Goal: Information Seeking & Learning: Learn about a topic

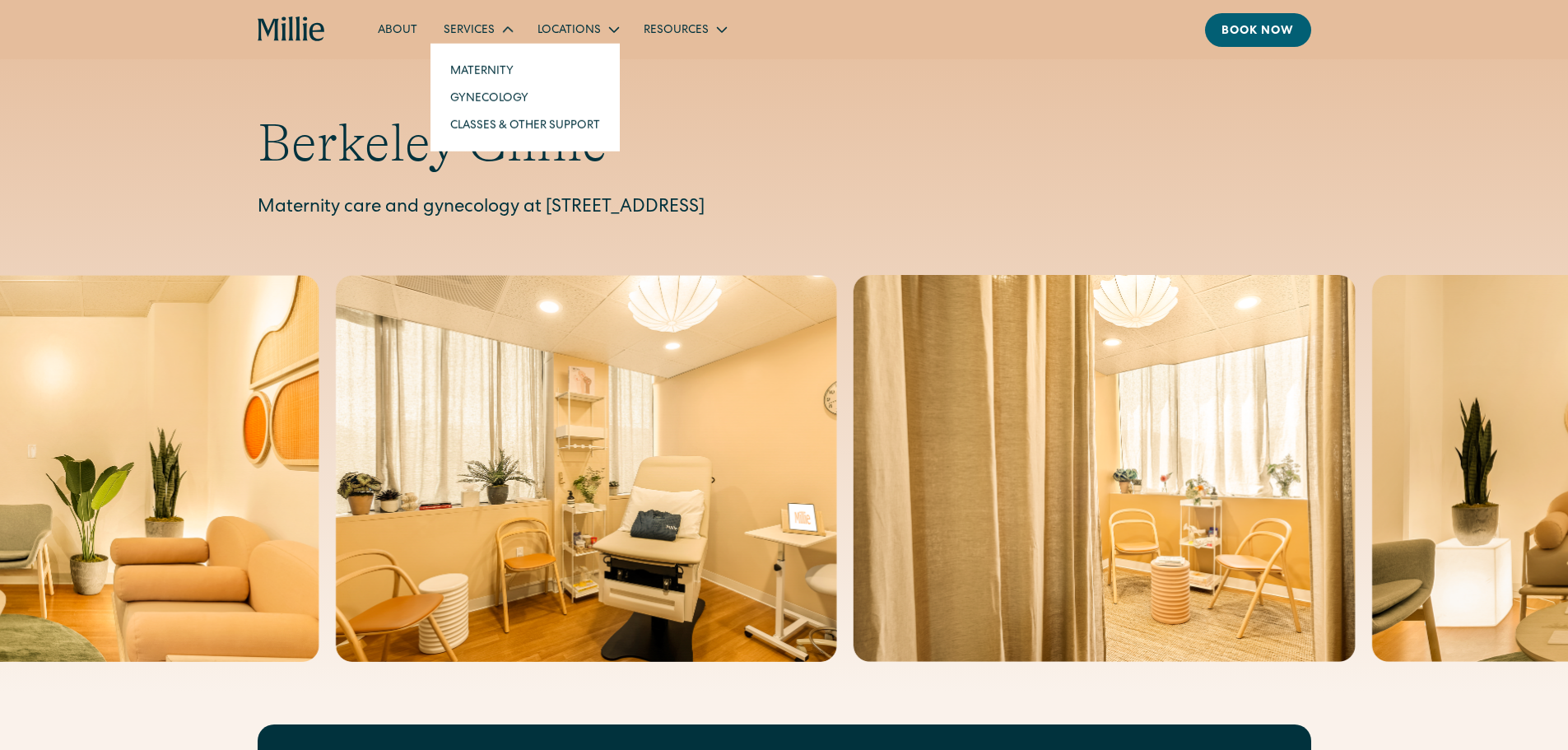
click at [485, 28] on div "Services" at bounding box center [469, 31] width 51 height 18
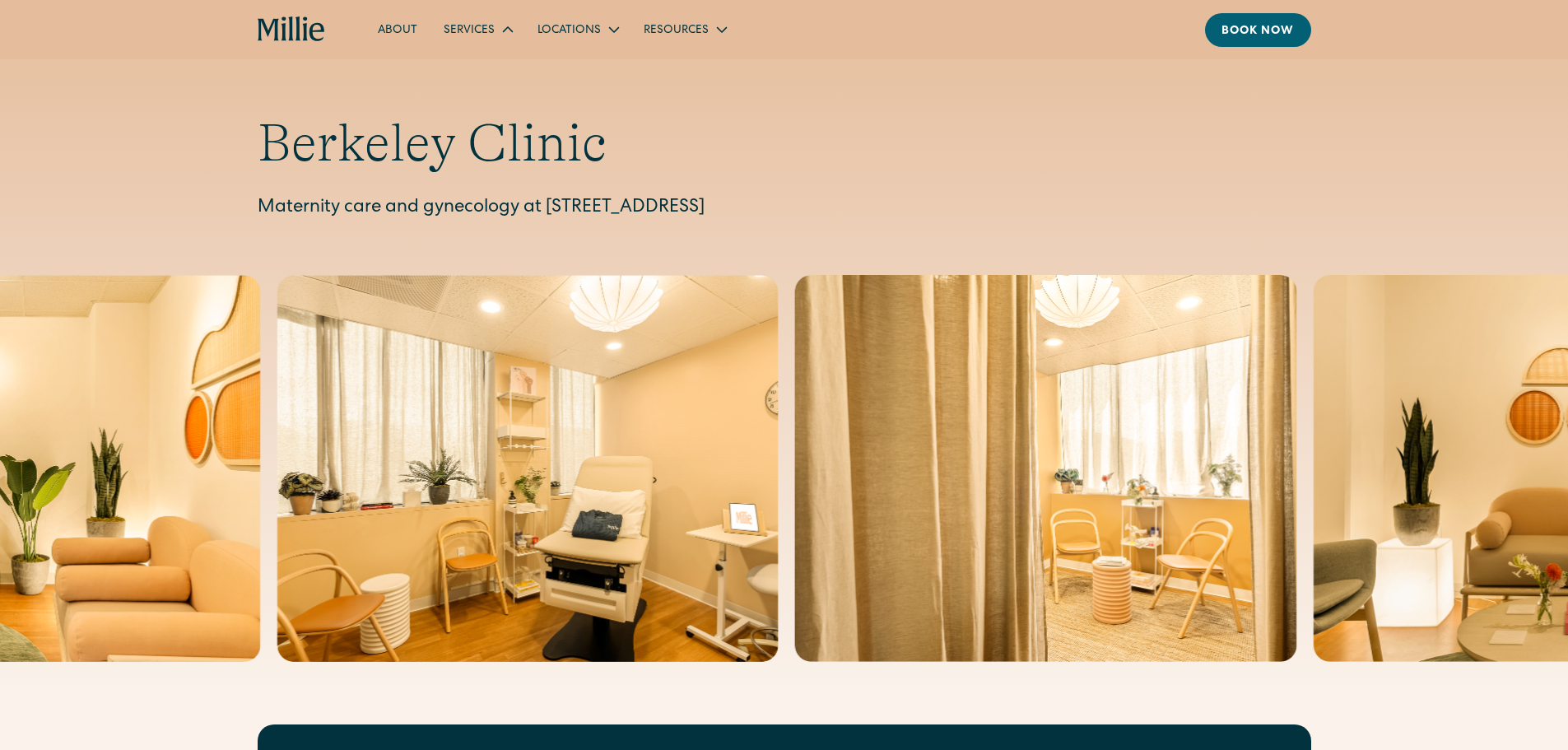
click at [510, 27] on icon at bounding box center [508, 30] width 20 height 20
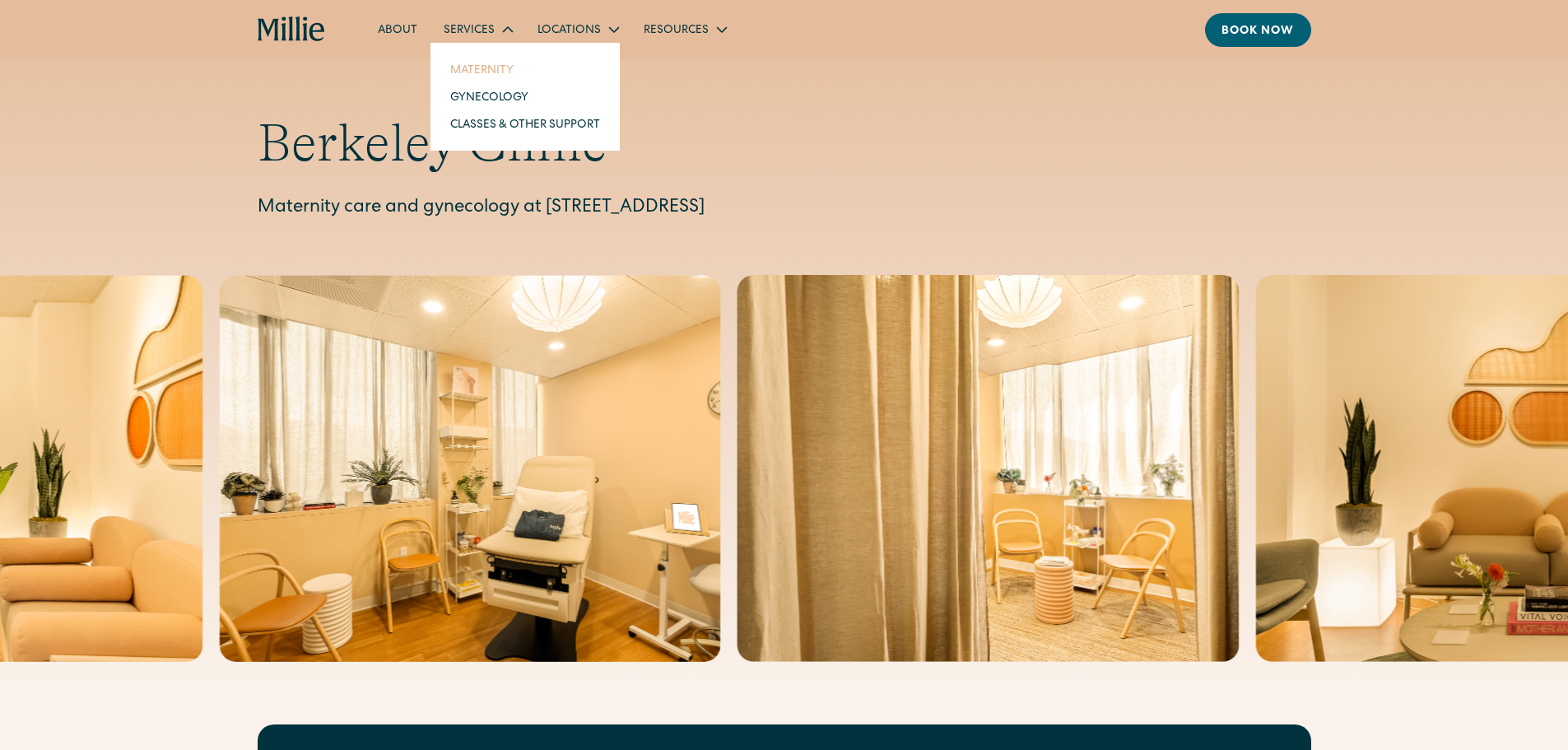
click at [487, 72] on link "Maternity" at bounding box center [525, 69] width 176 height 27
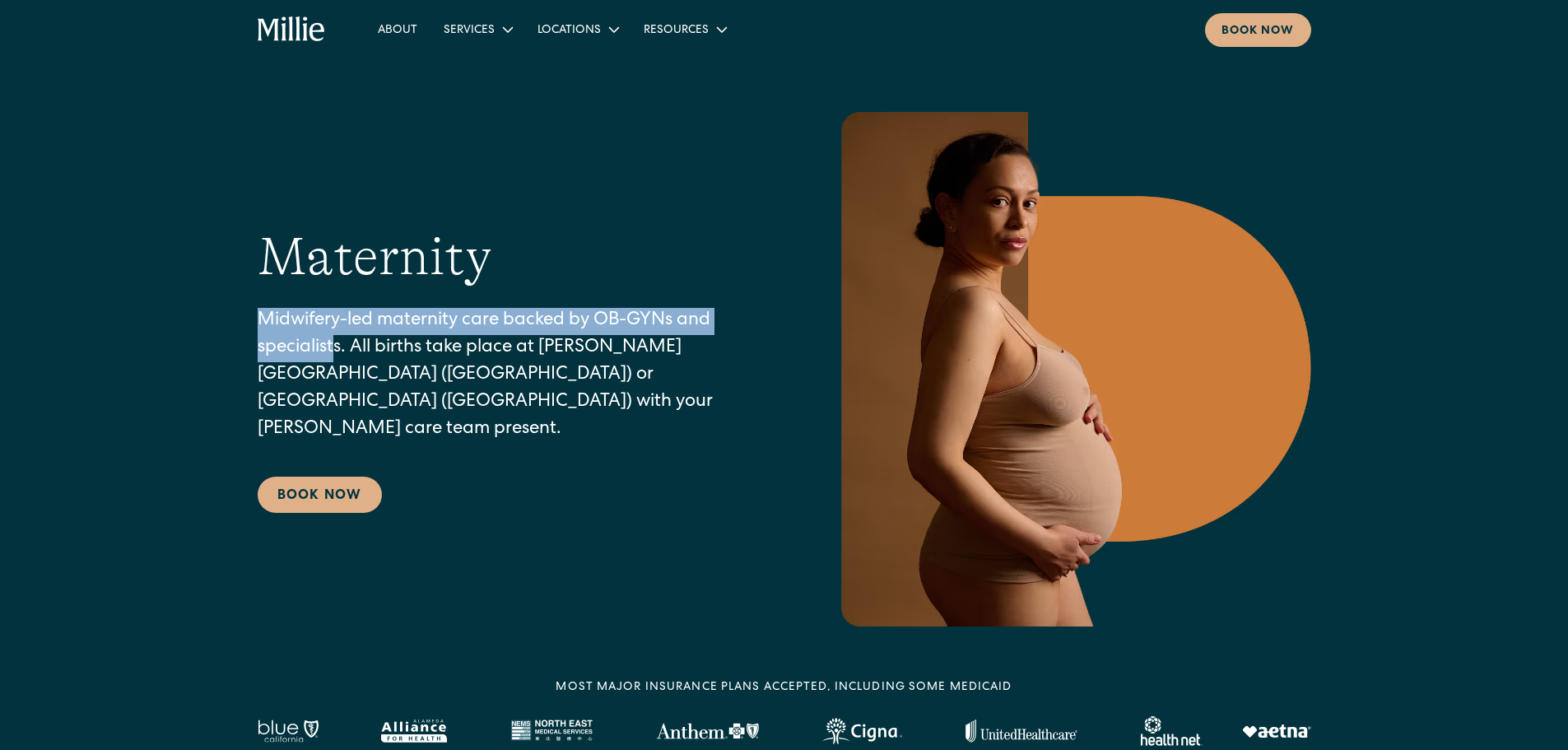
drag, startPoint x: 259, startPoint y: 327, endPoint x: 332, endPoint y: 364, distance: 81.8
click at [332, 364] on p "Midwifery-led maternity care backed by OB-GYNs and specialists. All births take…" at bounding box center [512, 375] width 507 height 136
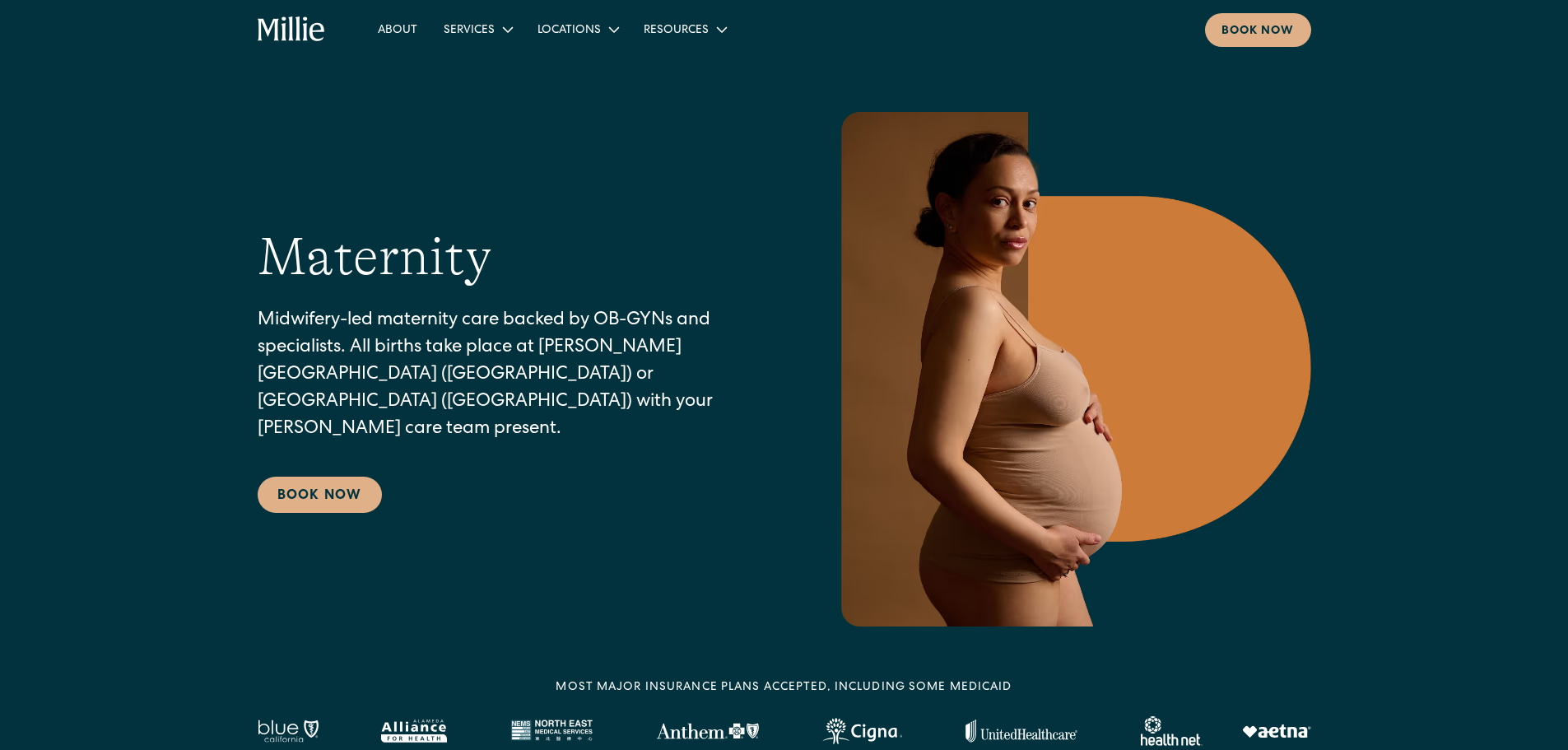
click at [655, 532] on div "Maternity Midwifery-led maternity care backed by OB-GYNs and specialists. All b…" at bounding box center [784, 369] width 1054 height 514
click at [393, 32] on link "About" at bounding box center [397, 29] width 66 height 27
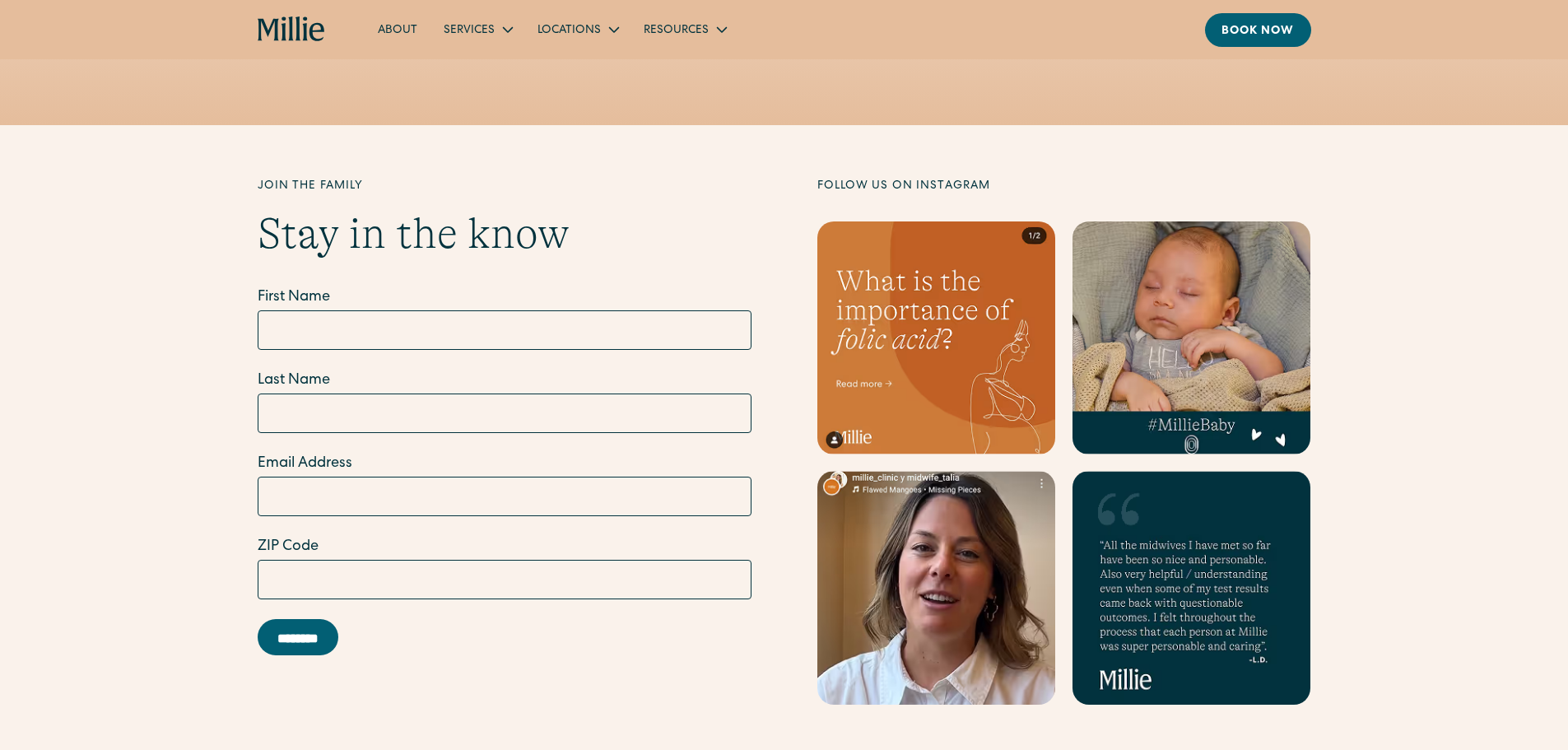
scroll to position [5247, 0]
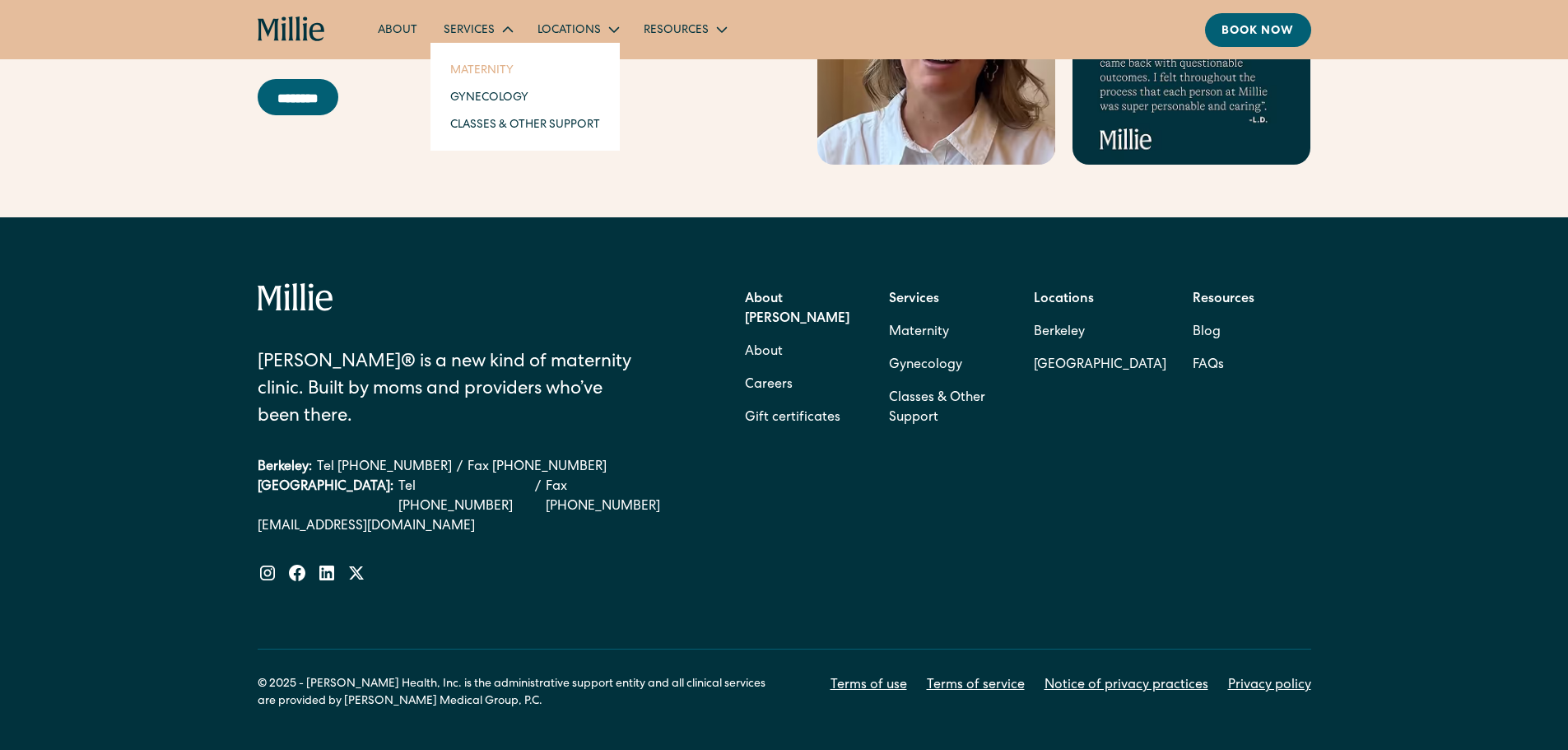
click at [465, 70] on link "Maternity" at bounding box center [525, 69] width 176 height 27
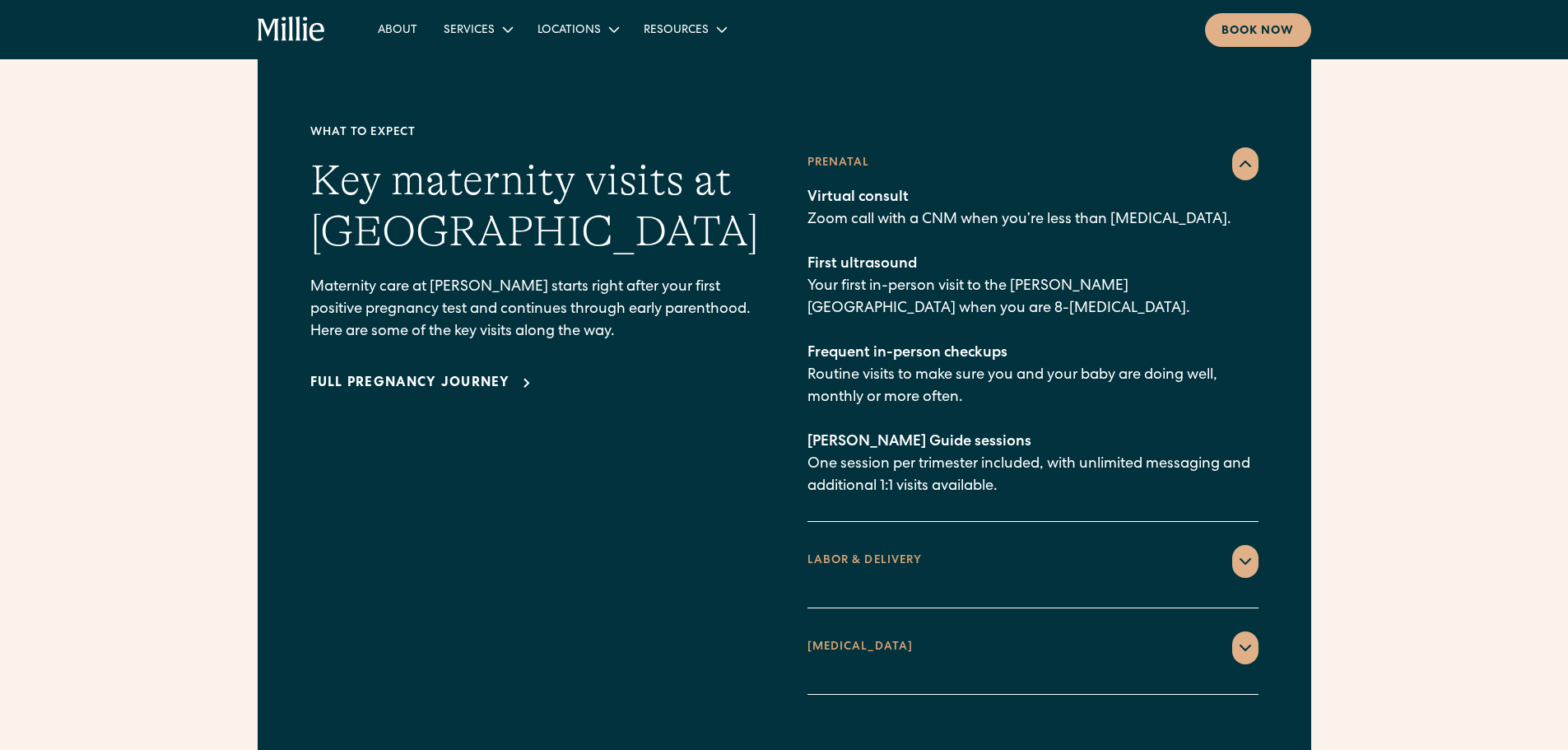
scroll to position [2337, 0]
click at [1240, 551] on icon at bounding box center [1245, 561] width 20 height 20
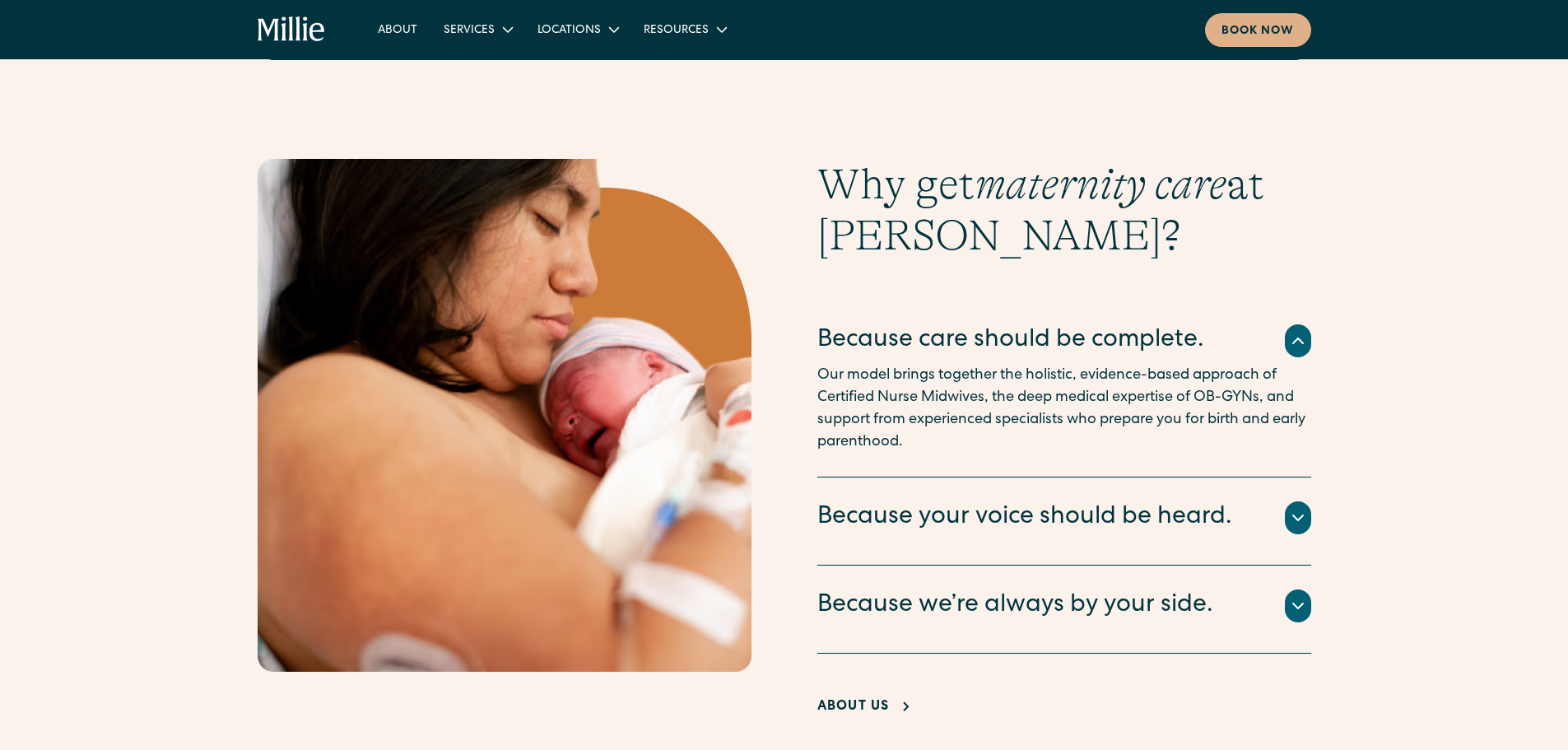
scroll to position [2818, 0]
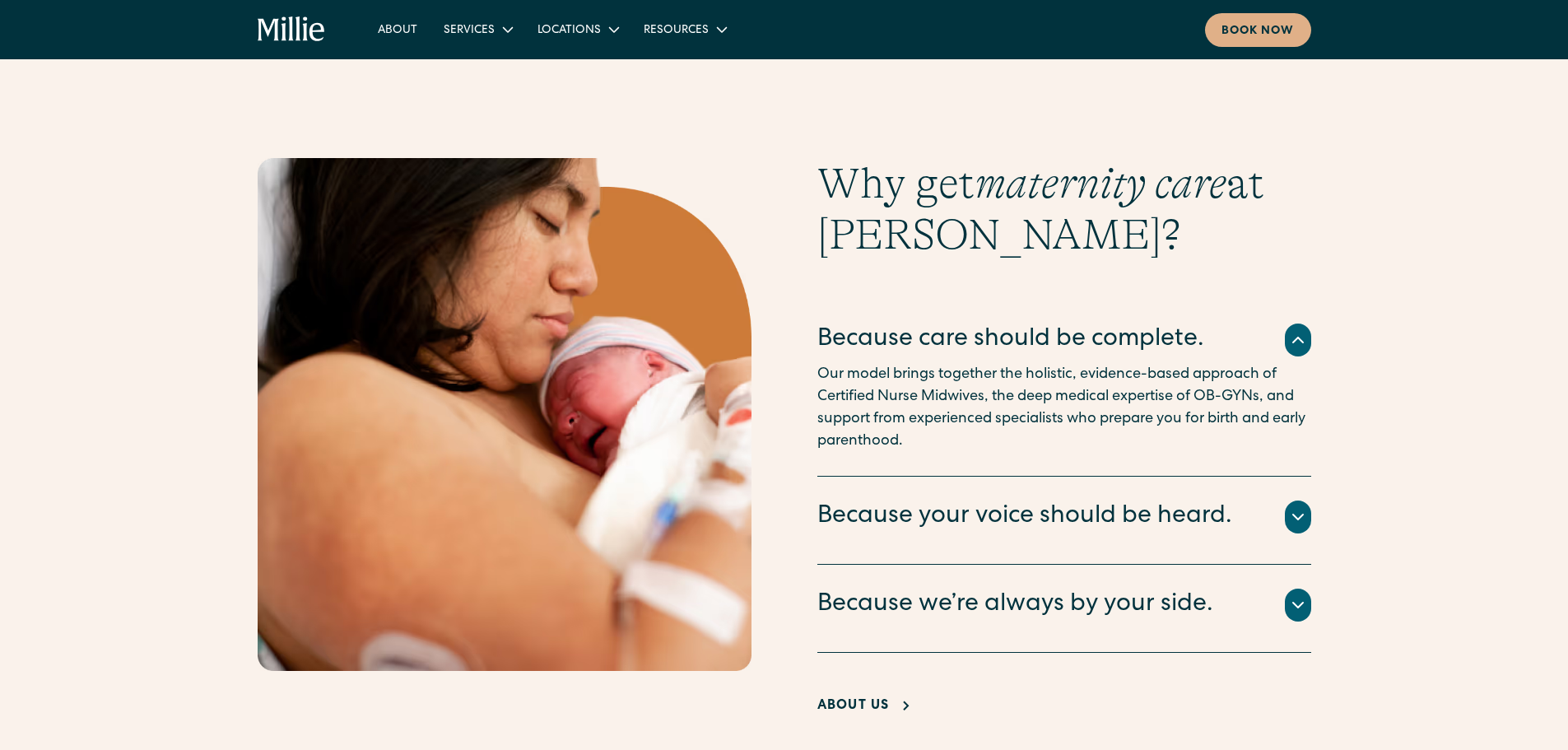
click at [952, 500] on div "Because your voice should be heard." at bounding box center [1025, 517] width 415 height 34
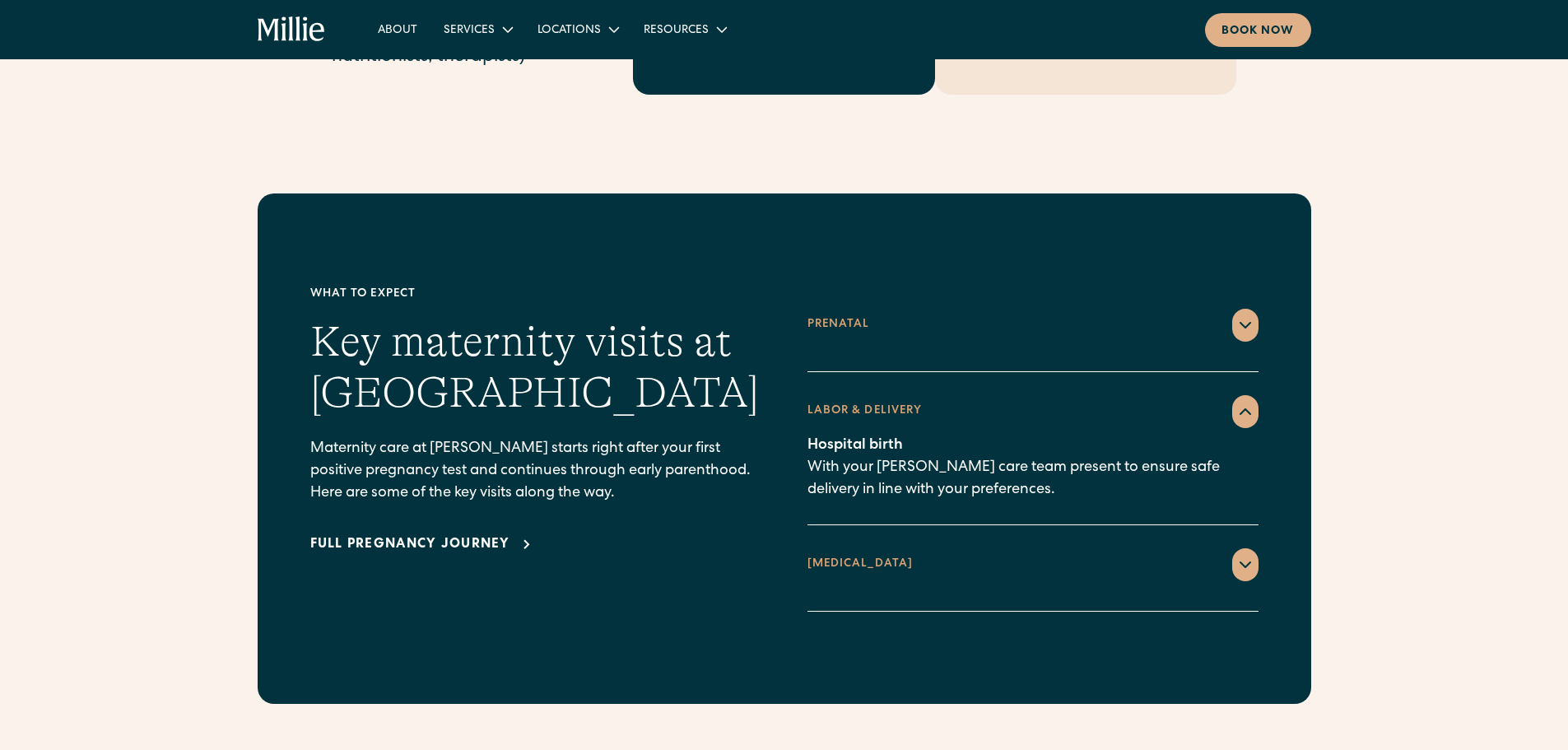
scroll to position [2232, 0]
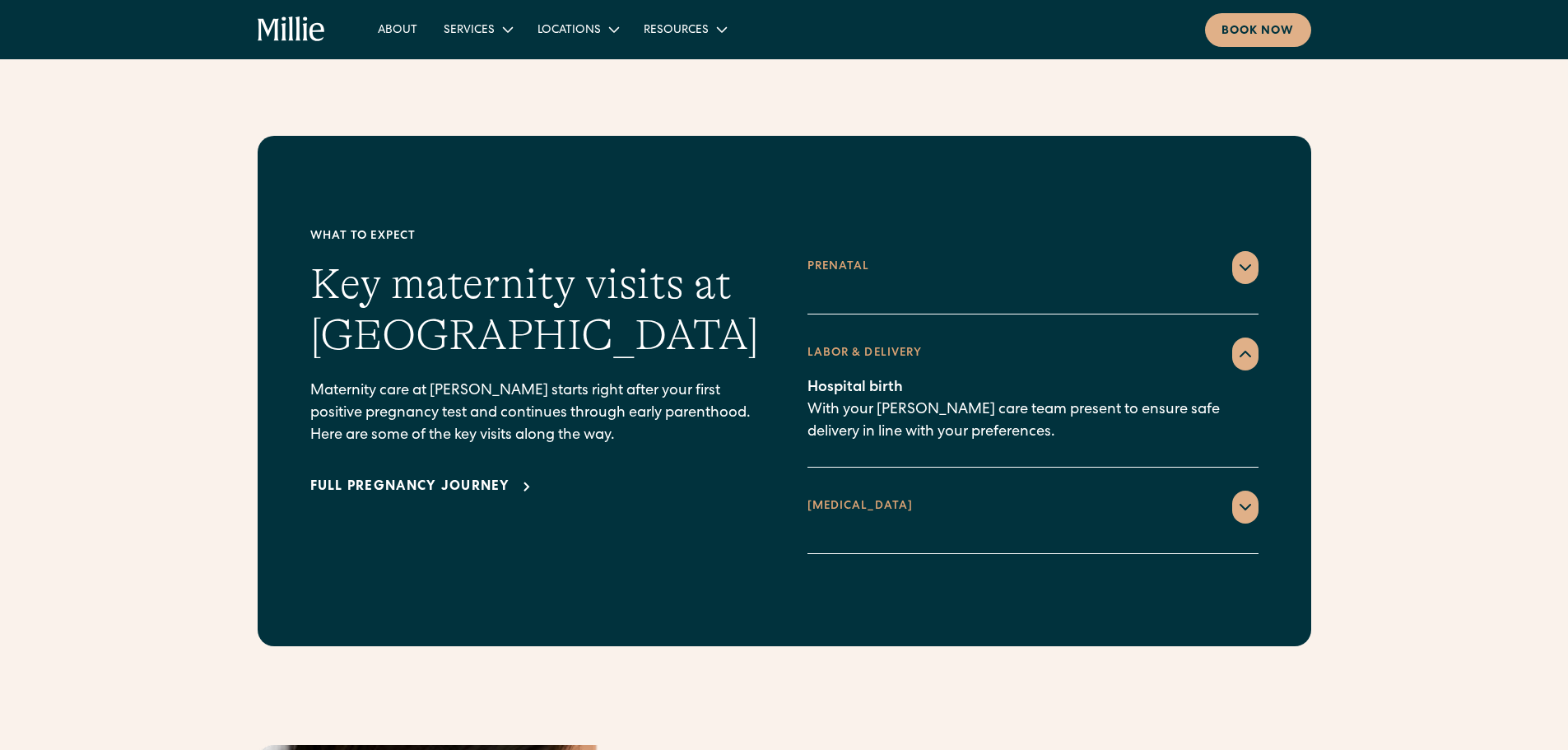
click at [861, 498] on div "POSTPARTUM" at bounding box center [860, 507] width 106 height 18
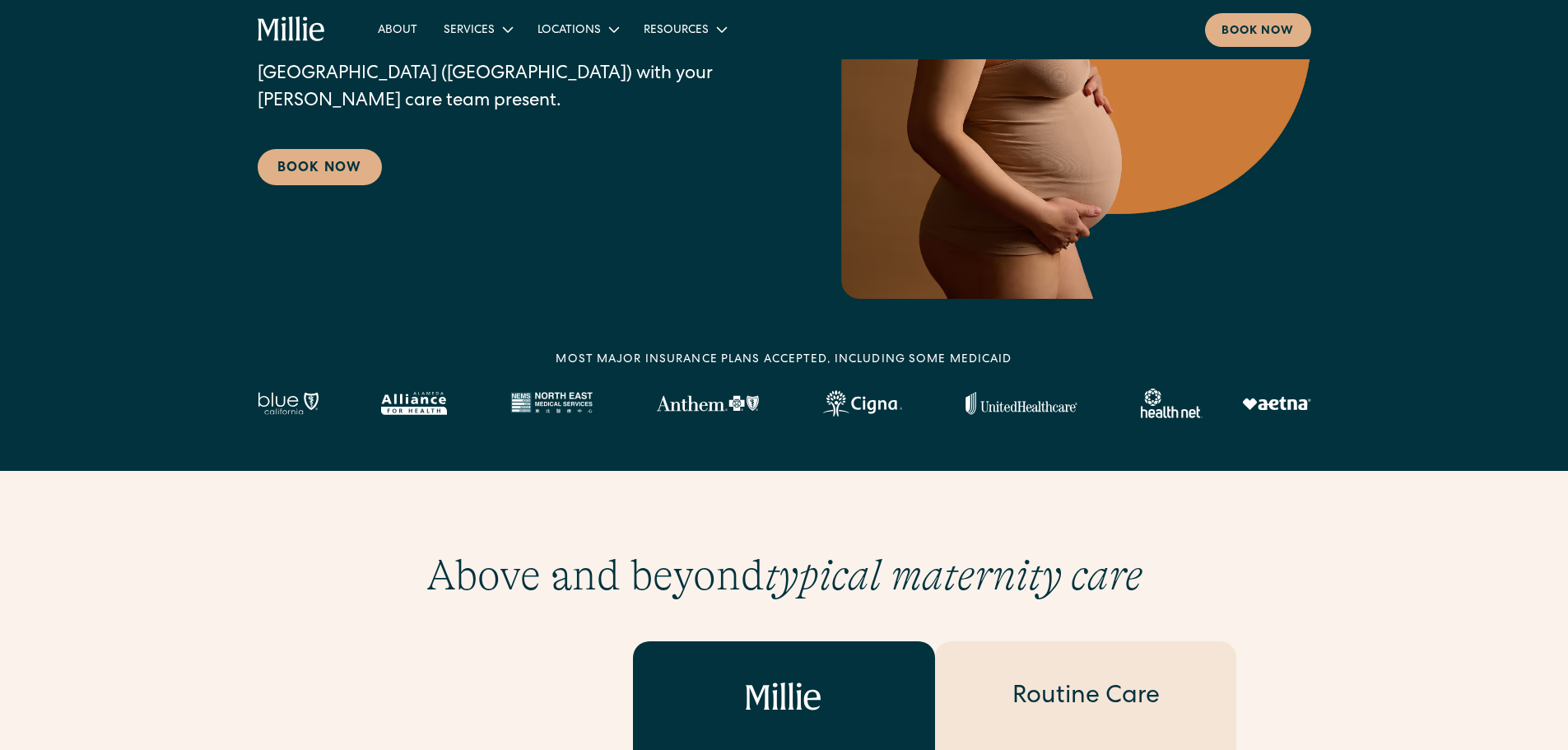
scroll to position [0, 0]
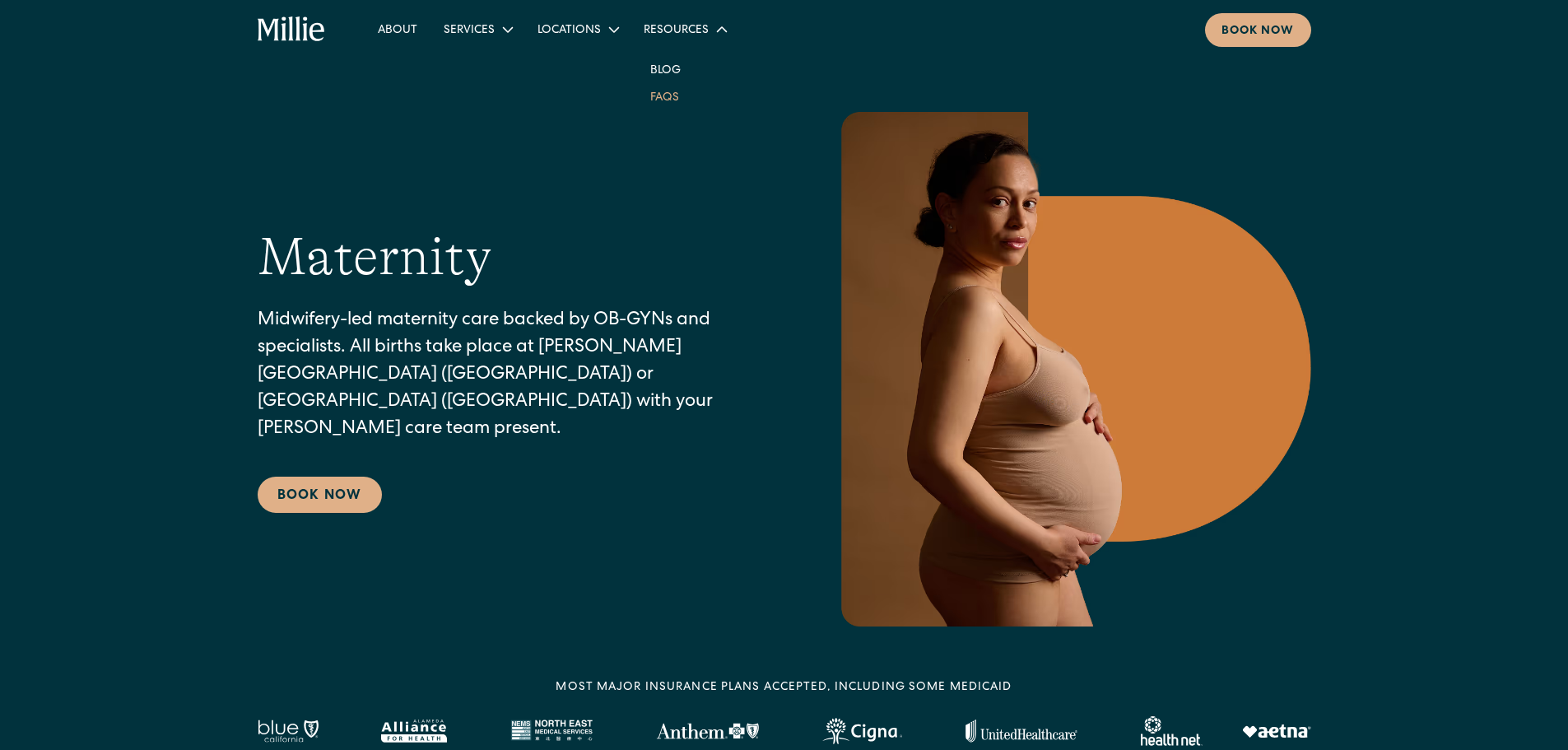
click at [670, 95] on link "FAQs" at bounding box center [664, 96] width 55 height 27
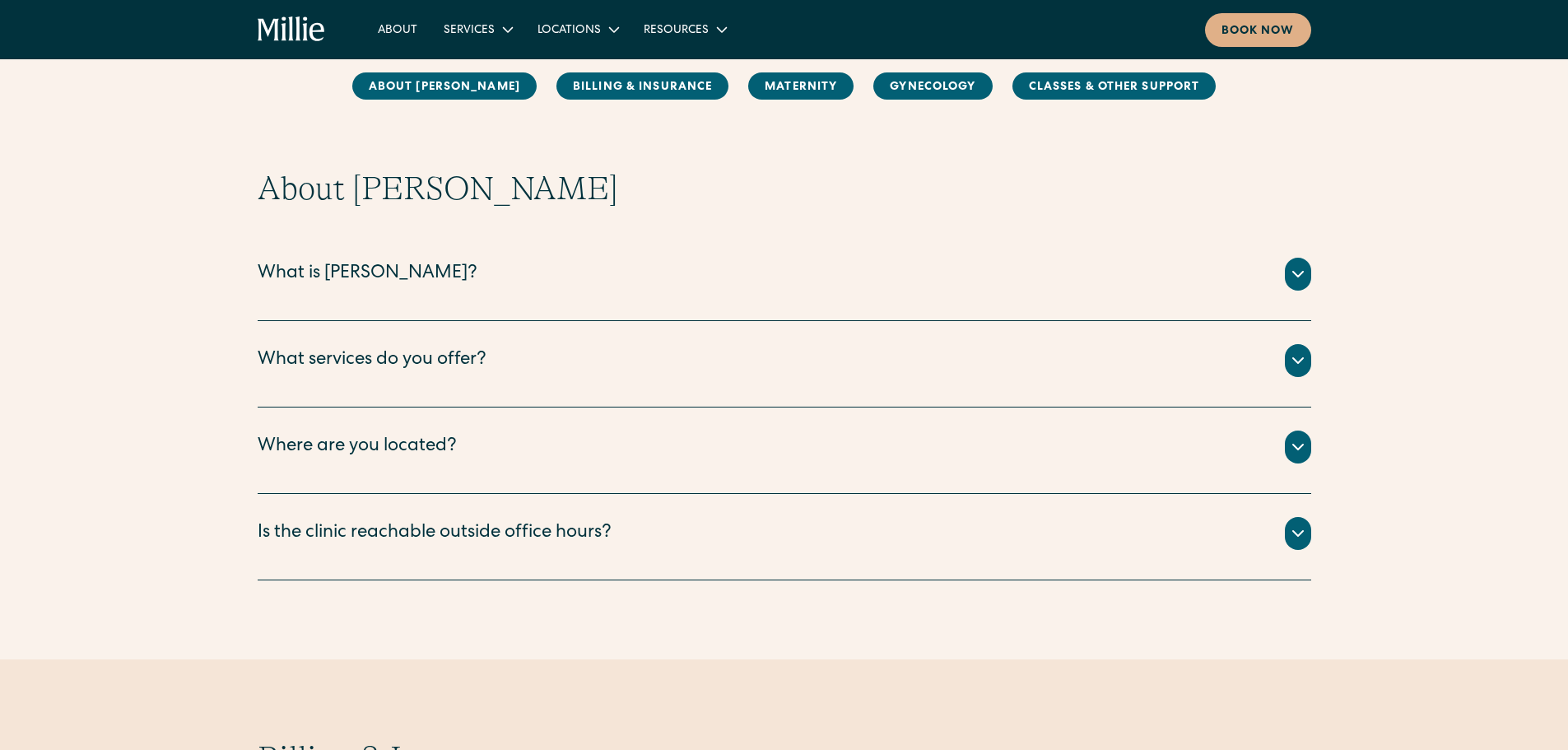
scroll to position [147, 0]
click at [353, 262] on div "What is [PERSON_NAME]?" at bounding box center [368, 273] width 220 height 27
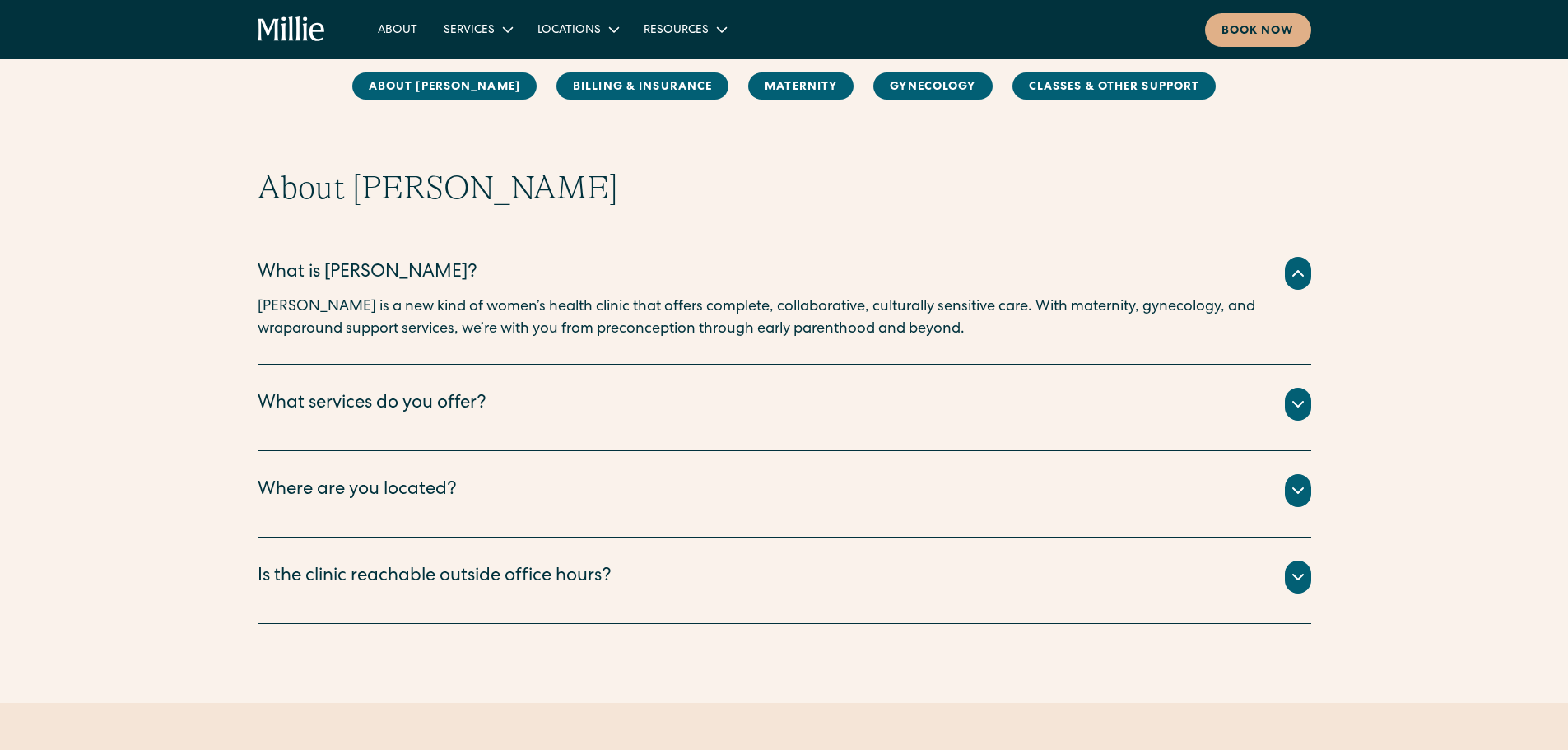
click at [396, 413] on div "What services do you offer?" at bounding box center [372, 404] width 229 height 27
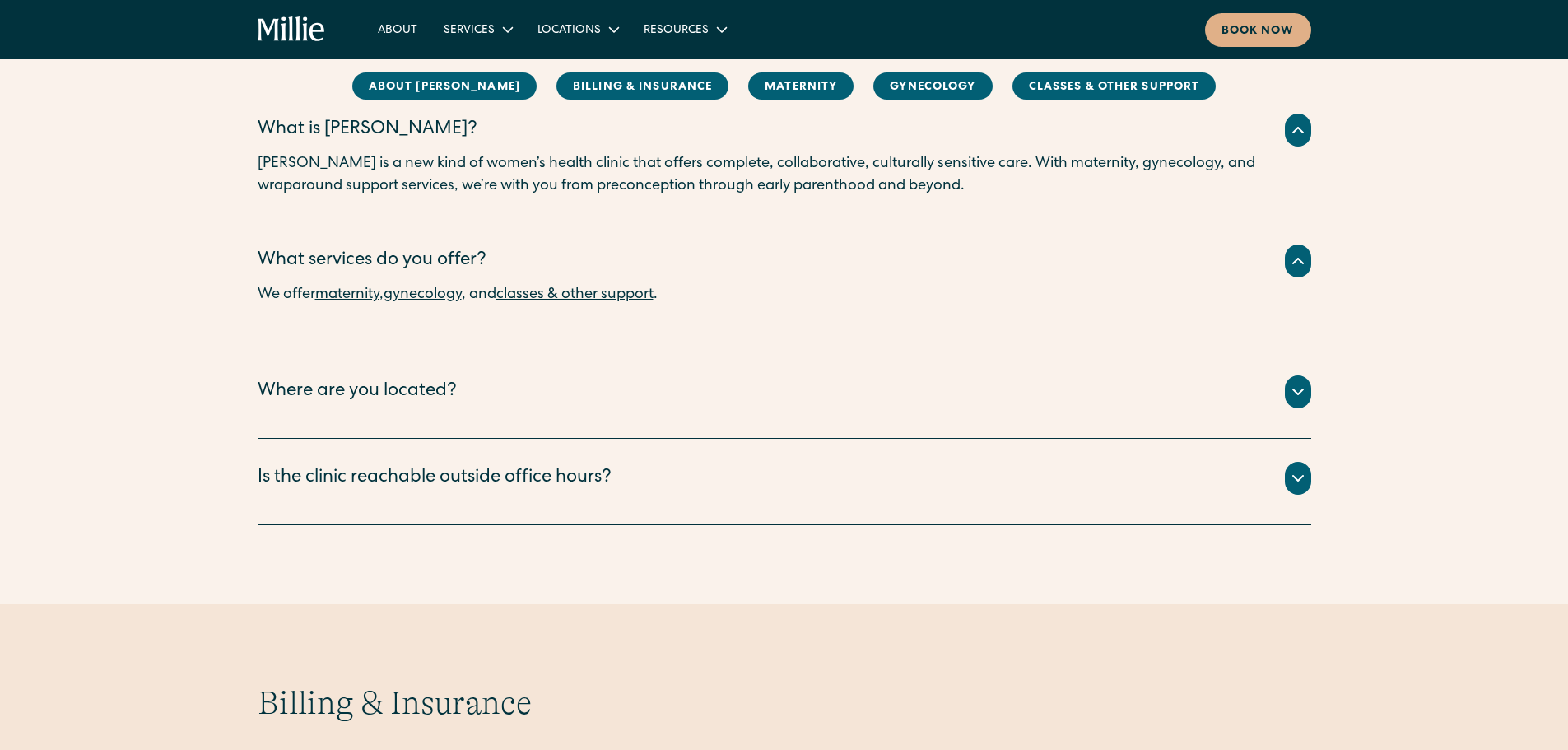
scroll to position [291, 0]
click at [388, 393] on div "Where are you located?" at bounding box center [357, 391] width 199 height 27
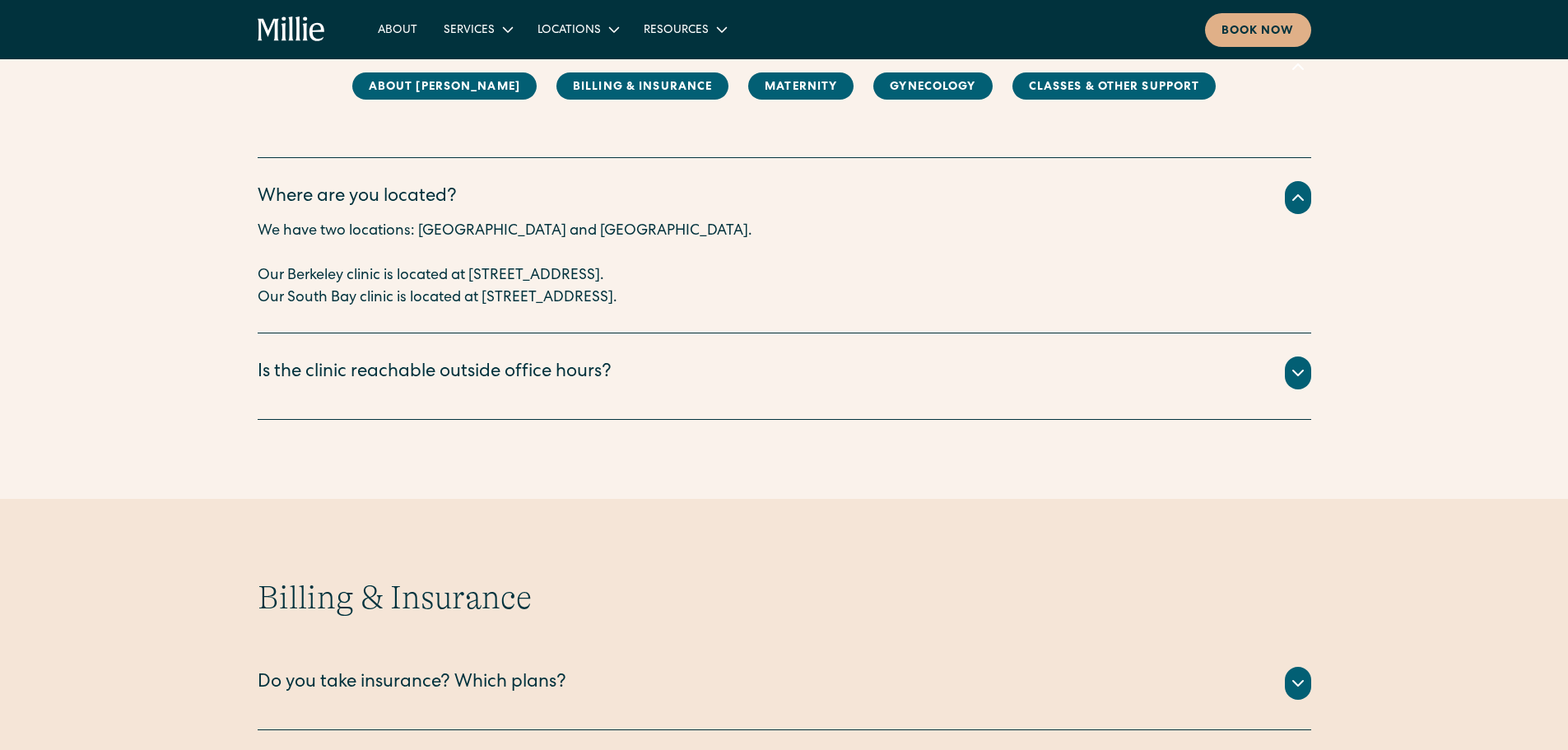
scroll to position [486, 0]
click at [383, 371] on div "Is the clinic reachable outside office hours?" at bounding box center [434, 372] width 354 height 27
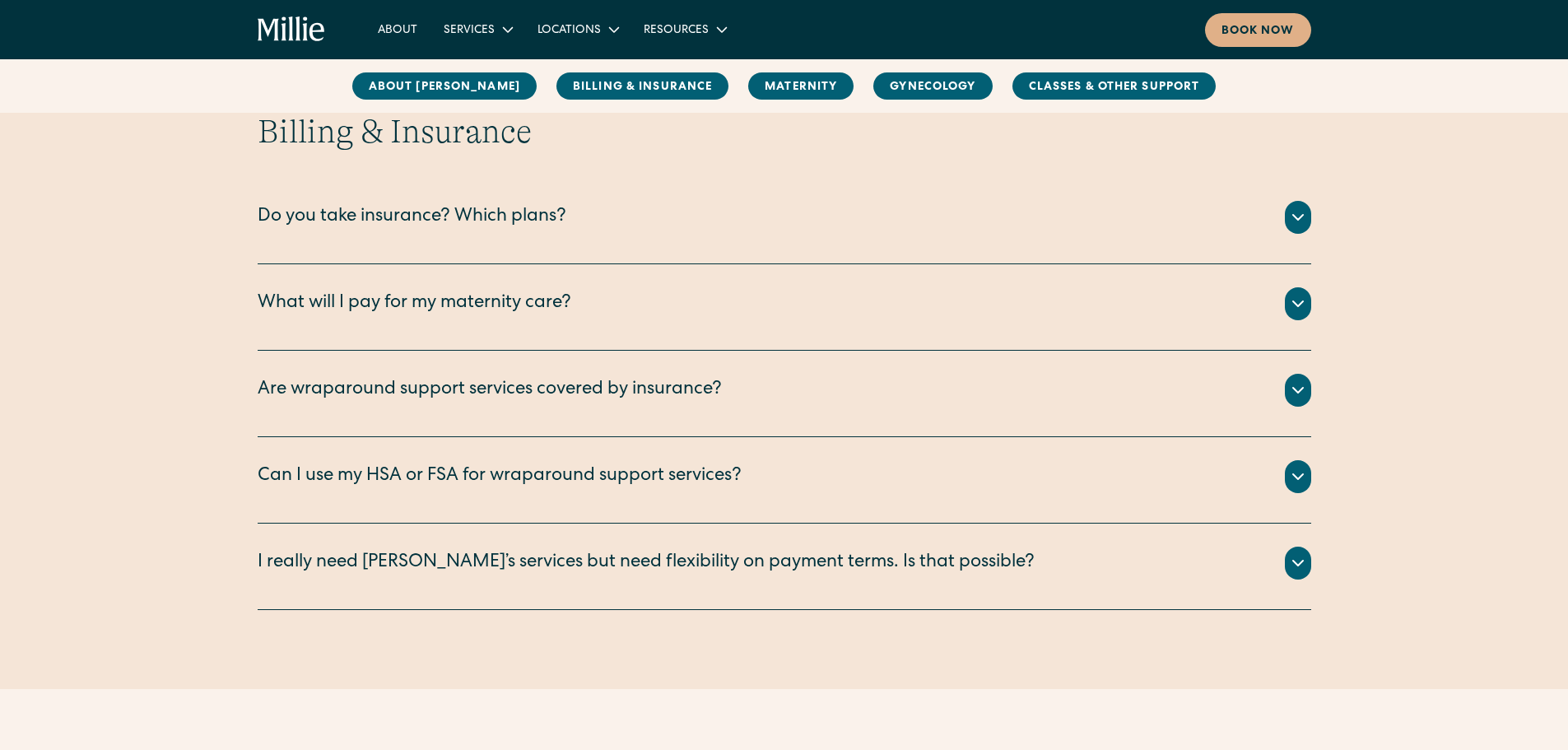
click at [414, 202] on div "Do you take insurance? Which plans?" at bounding box center [784, 218] width 1054 height 33
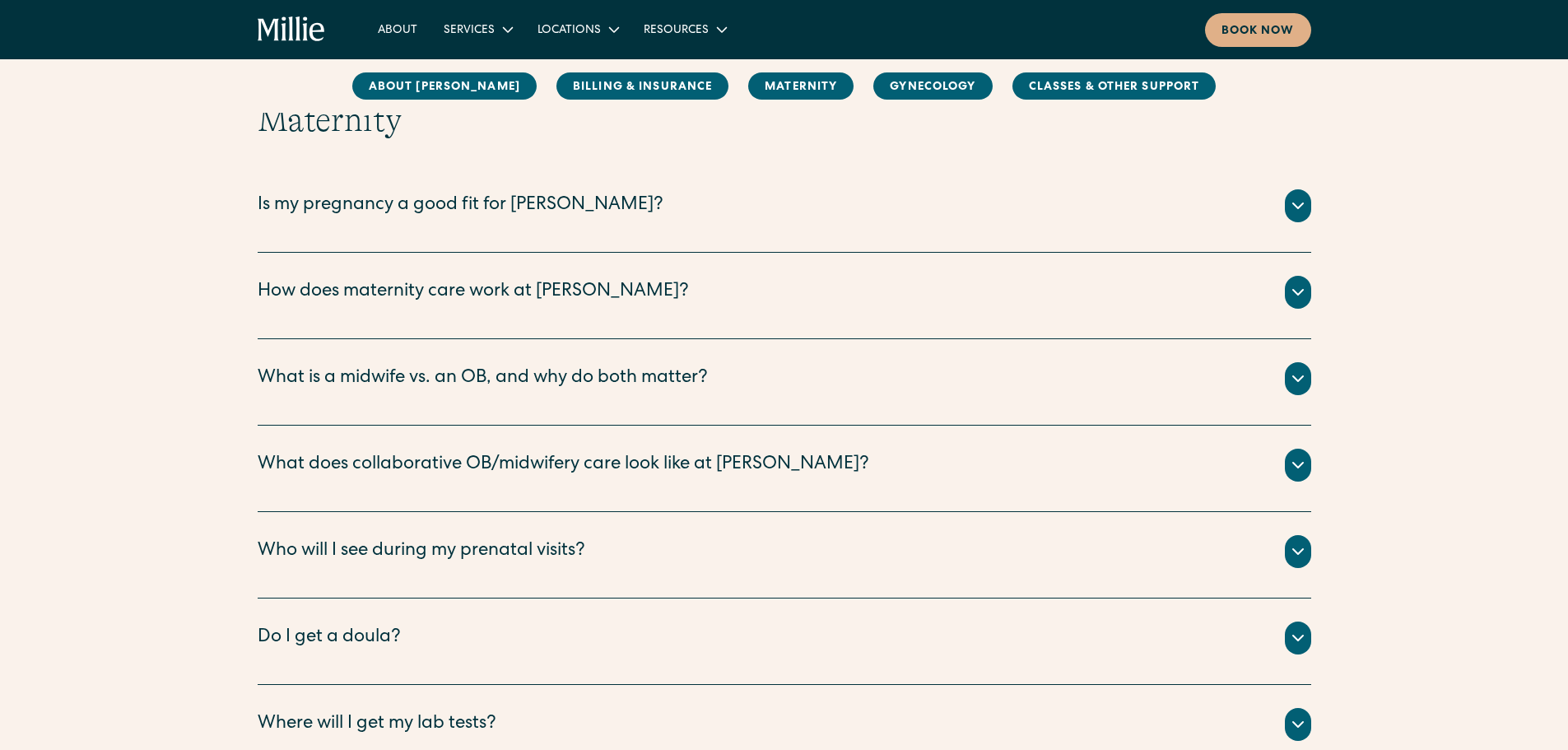
scroll to position [1885, 0]
click at [464, 291] on div "How does maternity care work at [PERSON_NAME]?" at bounding box center [474, 291] width 432 height 27
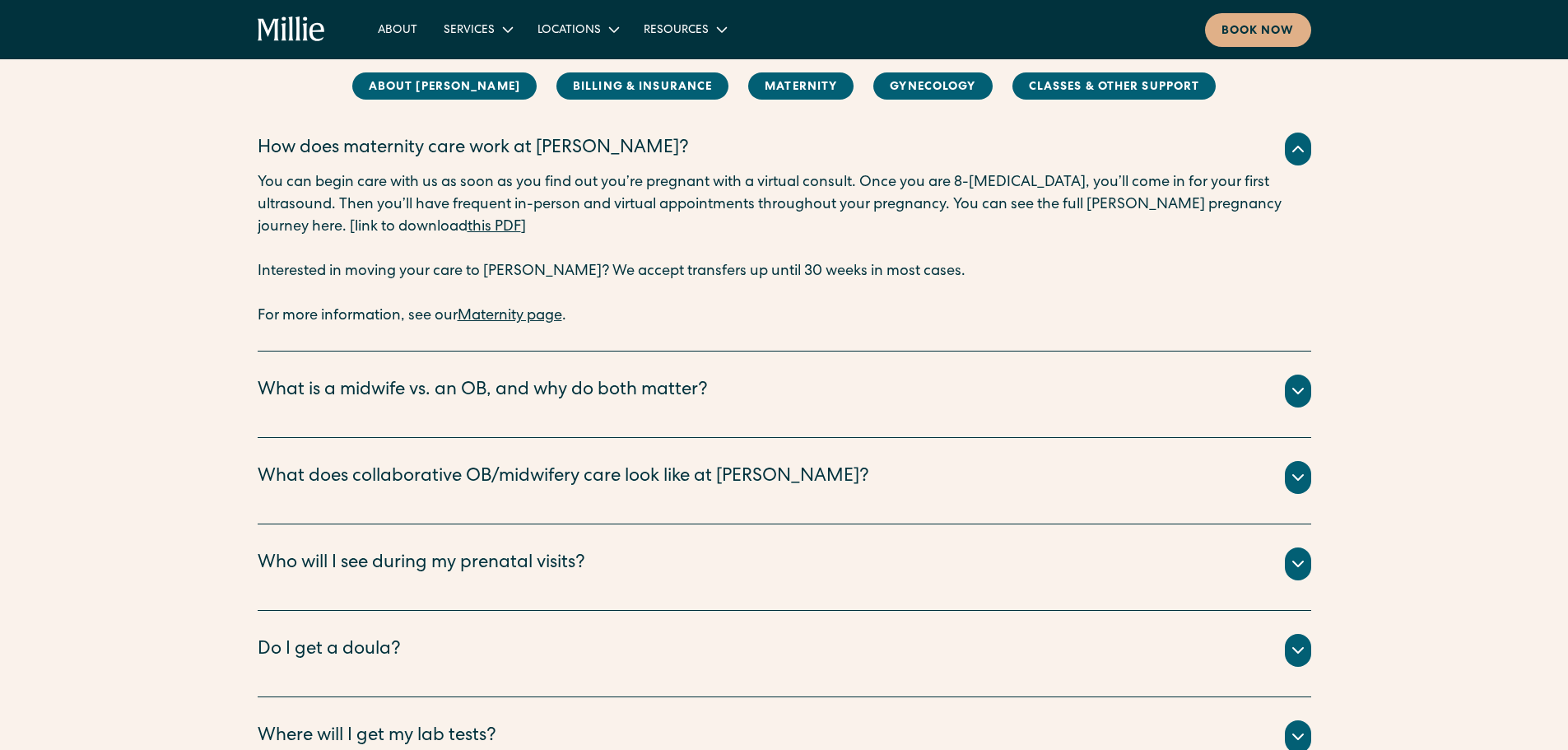
scroll to position [2029, 0]
click at [494, 399] on div "What is a midwife vs. an OB, and why do both matter?" at bounding box center [483, 390] width 450 height 27
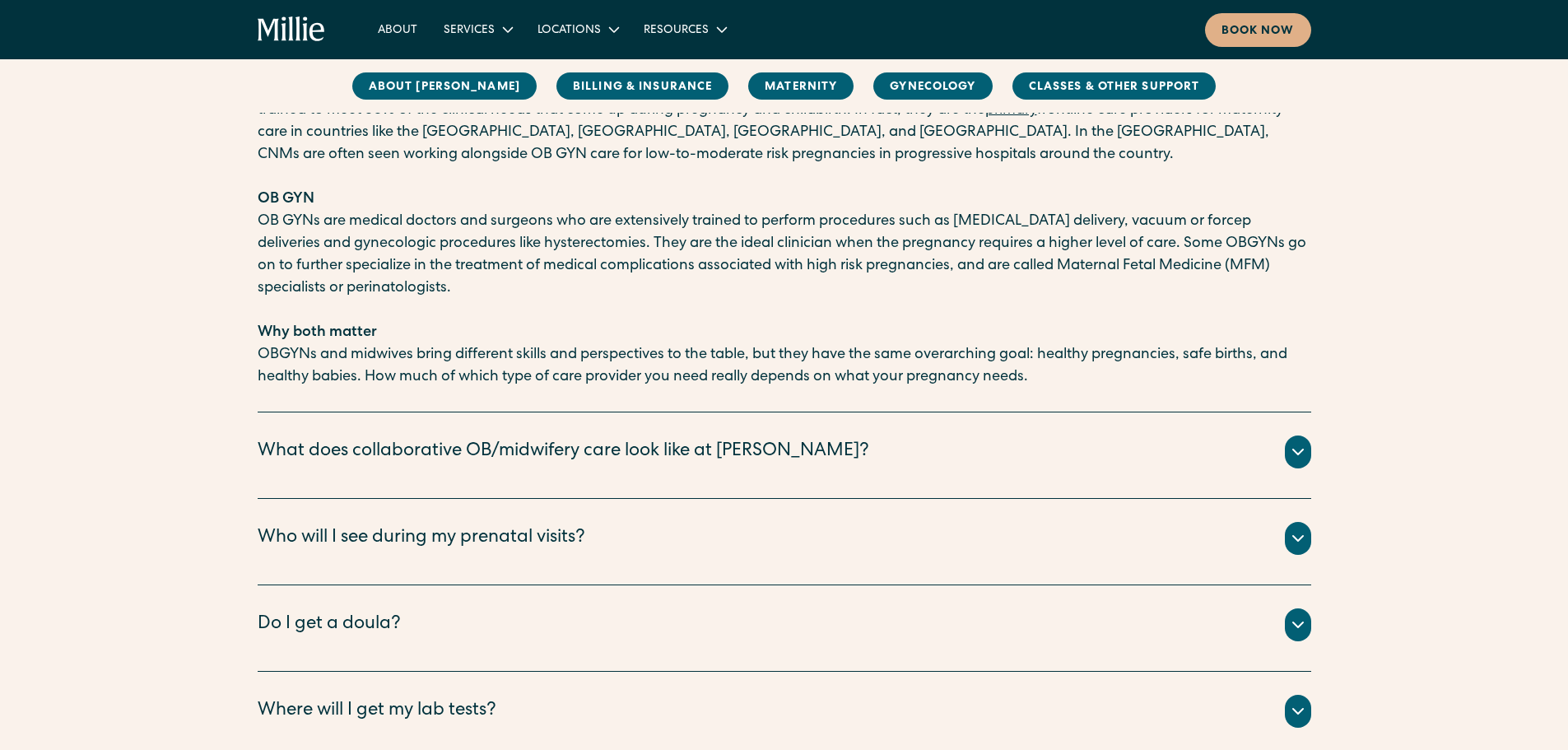
scroll to position [2476, 0]
click at [442, 445] on div "What does collaborative OB/midwifery care look like at [PERSON_NAME]?" at bounding box center [563, 451] width 612 height 27
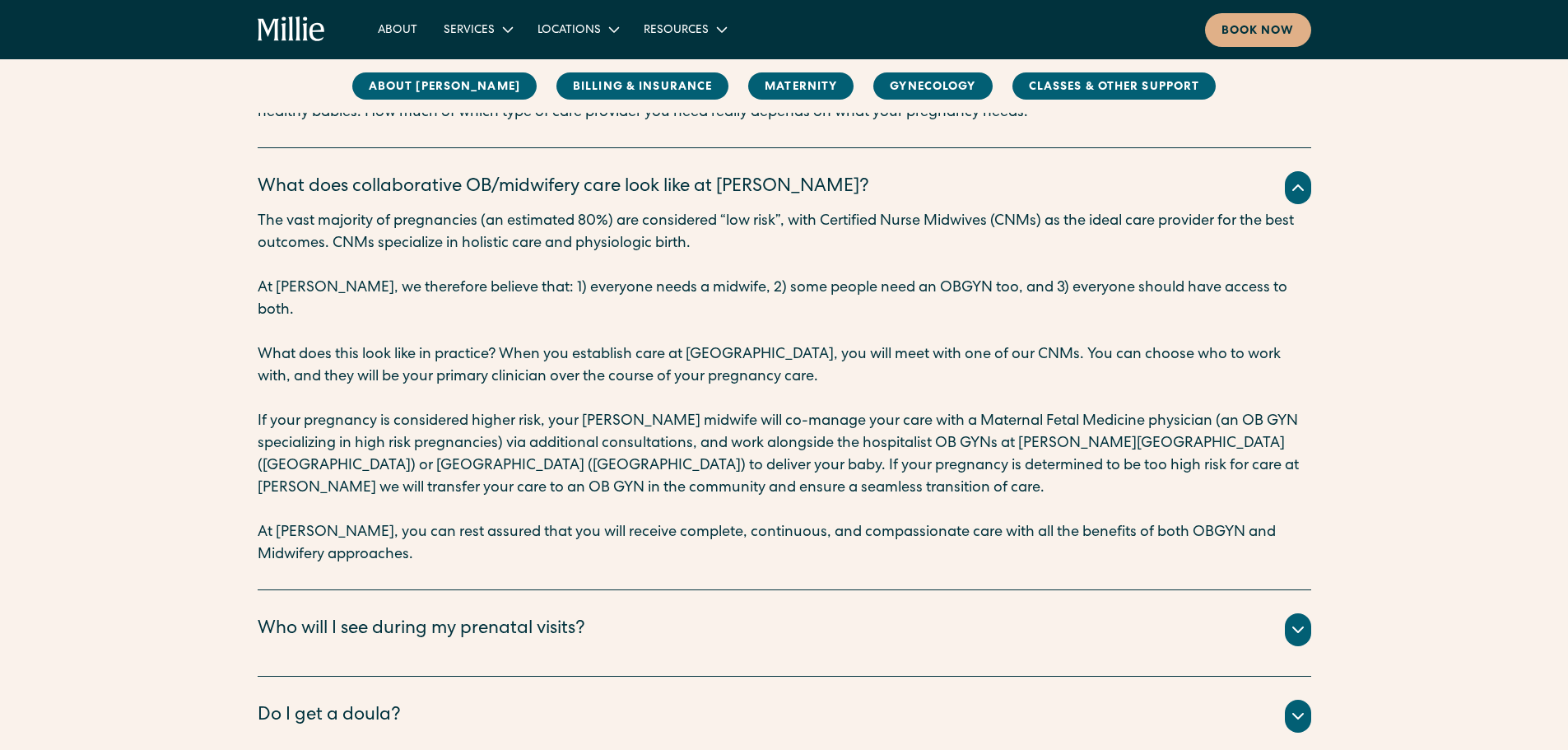
scroll to position [2739, 0]
drag, startPoint x: 367, startPoint y: 420, endPoint x: 285, endPoint y: 421, distance: 82.0
click at [366, 422] on p "If your pregnancy is considered higher risk, your [PERSON_NAME] midwife will co…" at bounding box center [784, 455] width 1054 height 89
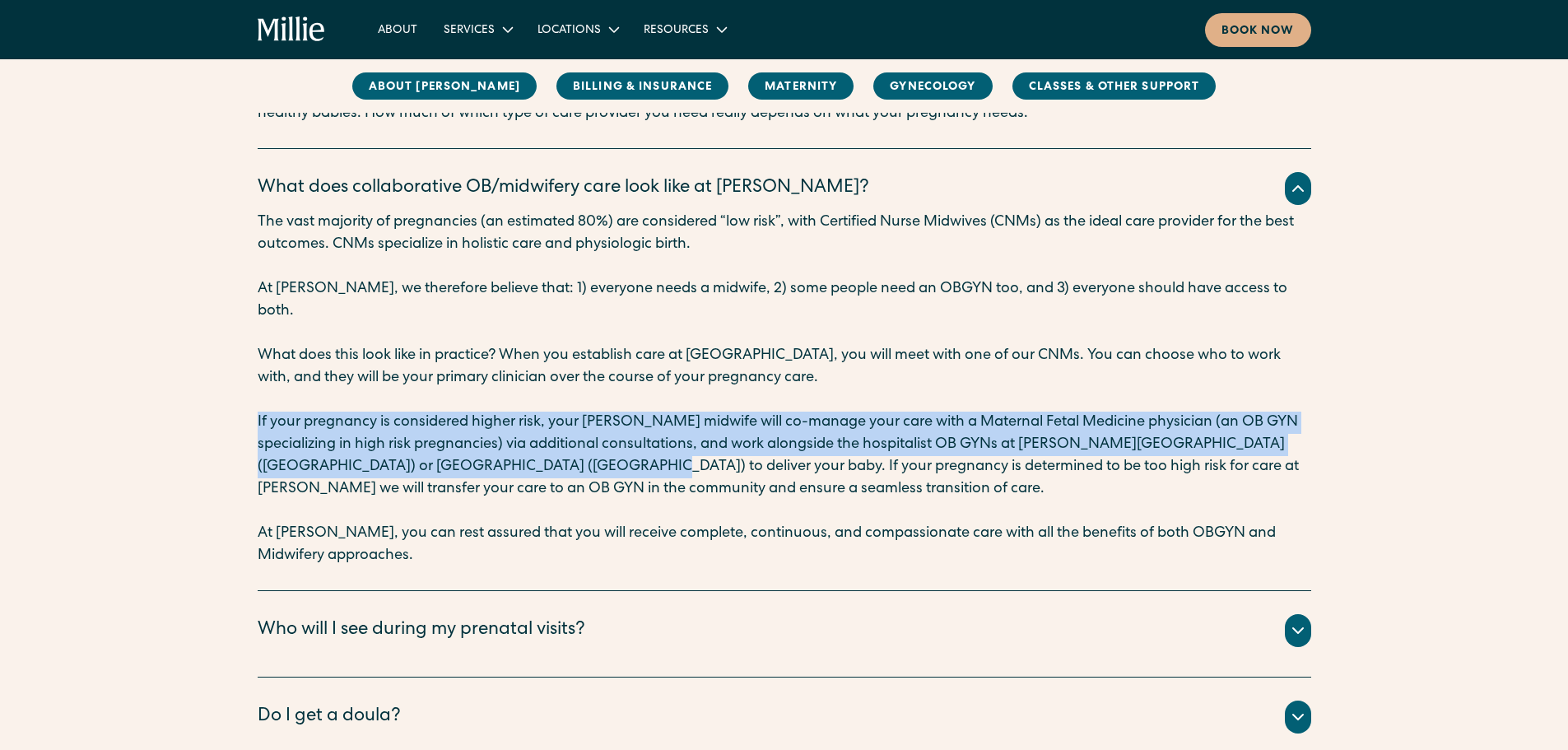
drag, startPoint x: 254, startPoint y: 396, endPoint x: 617, endPoint y: 446, distance: 366.4
click at [617, 446] on div "Maternity Is my pregnancy a good fit for [PERSON_NAME]? The vast majority of pr…" at bounding box center [784, 135] width 1568 height 1777
copy p "If your pregnancy is considered higher risk, your [PERSON_NAME] midwife will co…"
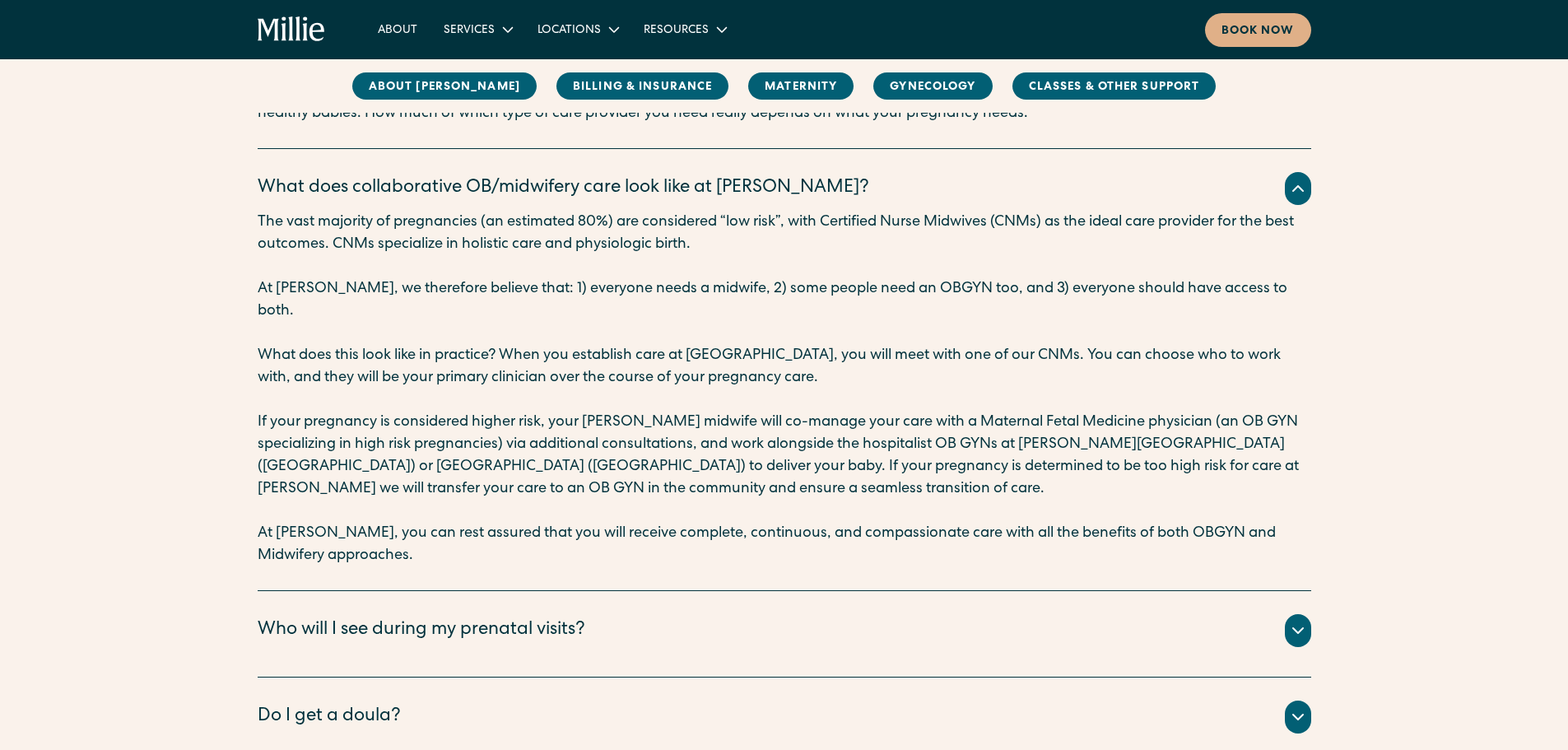
click at [641, 614] on div "Who will I see during my prenatal visits?" at bounding box center [784, 631] width 1054 height 33
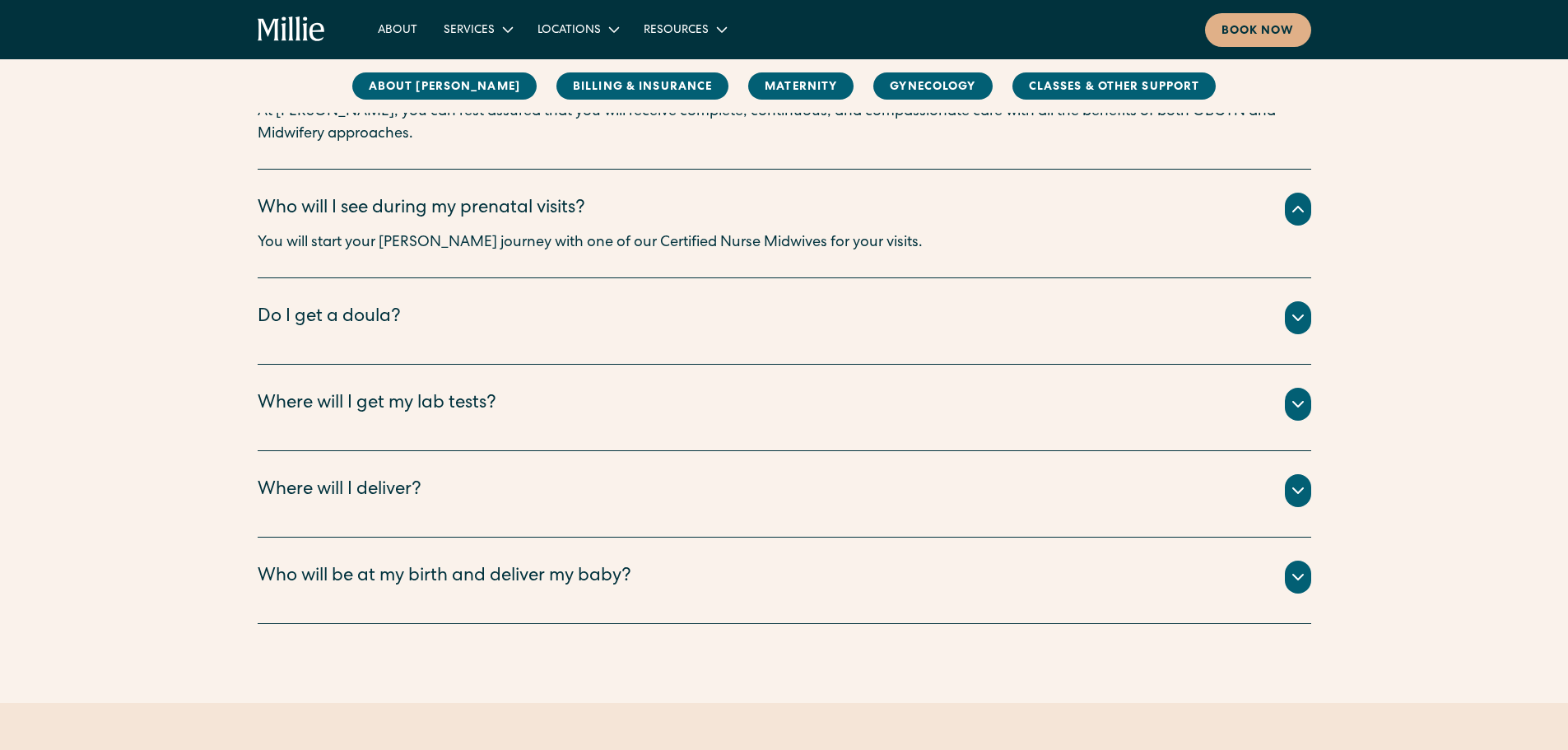
scroll to position [3161, 0]
